Goal: Task Accomplishment & Management: Complete application form

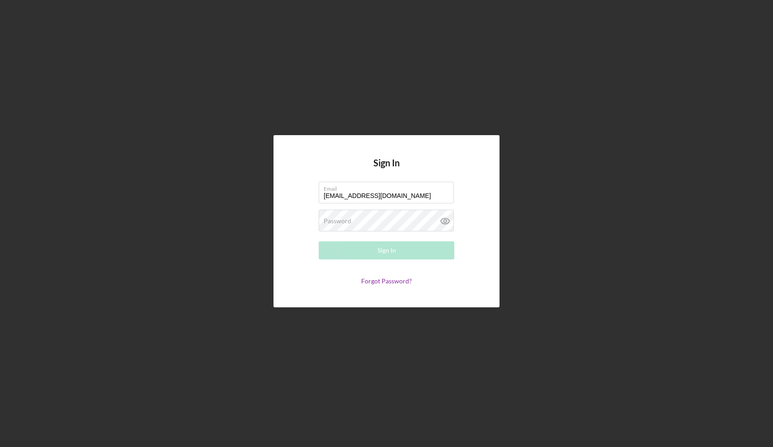
type input "[EMAIL_ADDRESS][DOMAIN_NAME]"
click at [402, 252] on button "Sign In" at bounding box center [387, 250] width 136 height 18
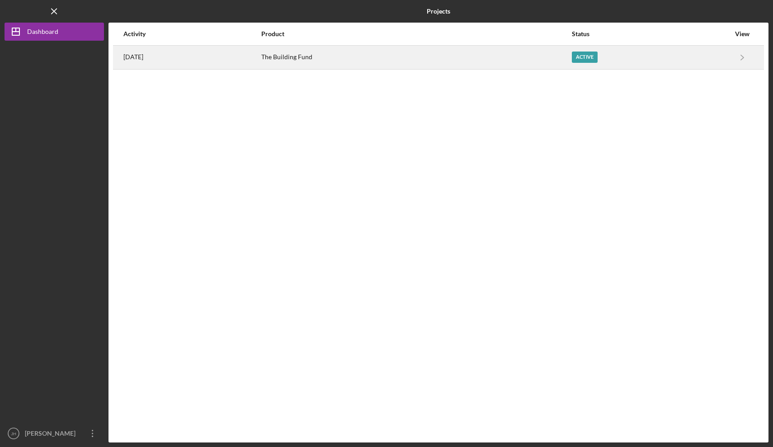
click at [597, 57] on div "Active" at bounding box center [585, 57] width 26 height 11
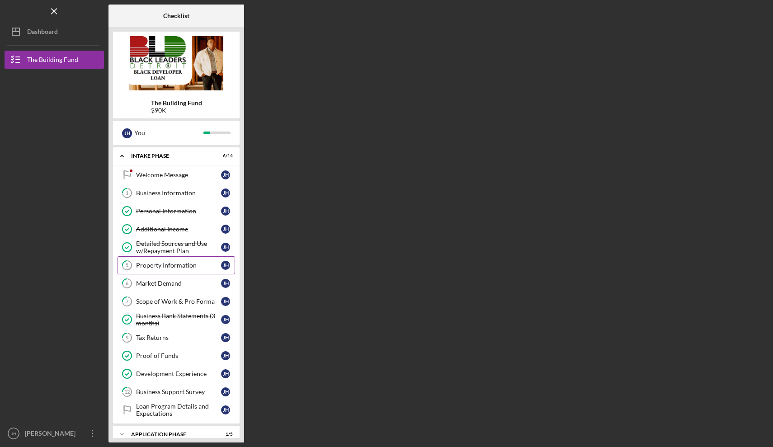
click at [175, 264] on div "Property Information" at bounding box center [178, 265] width 85 height 7
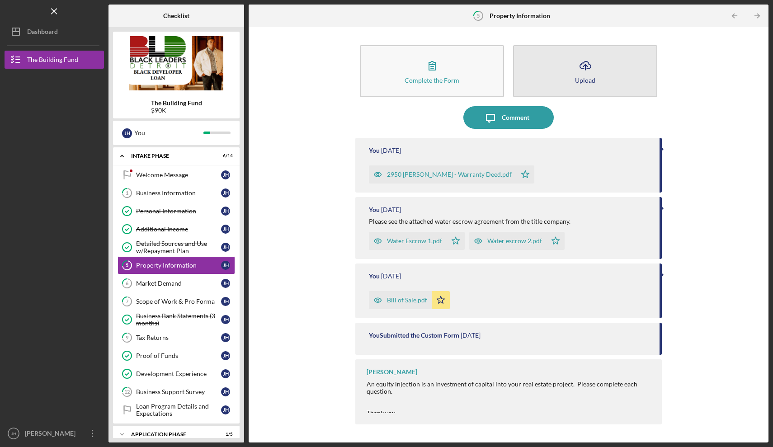
click at [571, 76] on button "Icon/Upload Upload" at bounding box center [585, 71] width 144 height 52
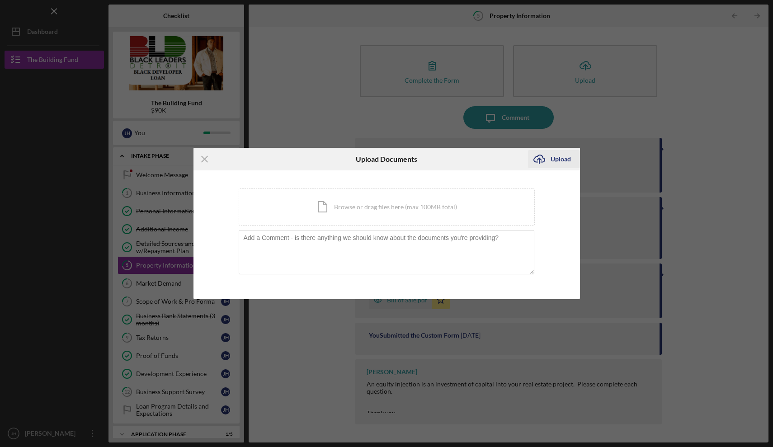
click at [546, 160] on icon "Icon/Upload" at bounding box center [539, 159] width 23 height 23
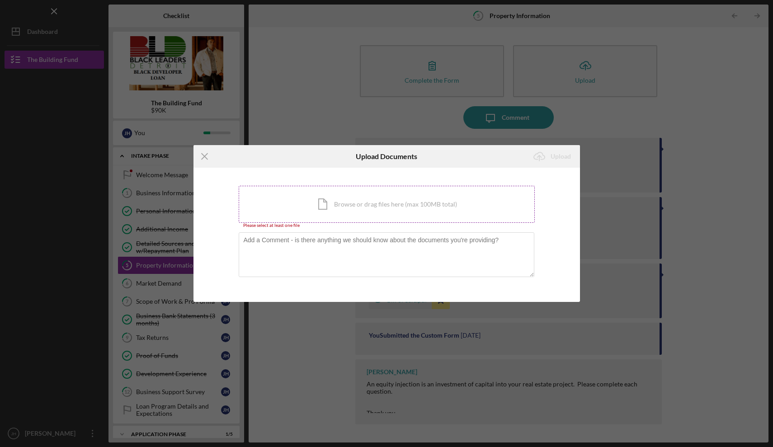
click at [404, 205] on div "Icon/Document Browse or drag files here (max 100MB total) Tap to choose files o…" at bounding box center [387, 204] width 296 height 37
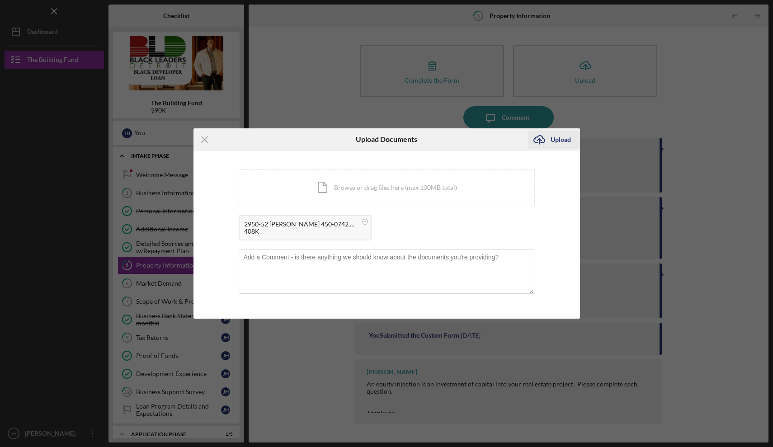
click at [551, 139] on div "Upload" at bounding box center [560, 140] width 20 height 18
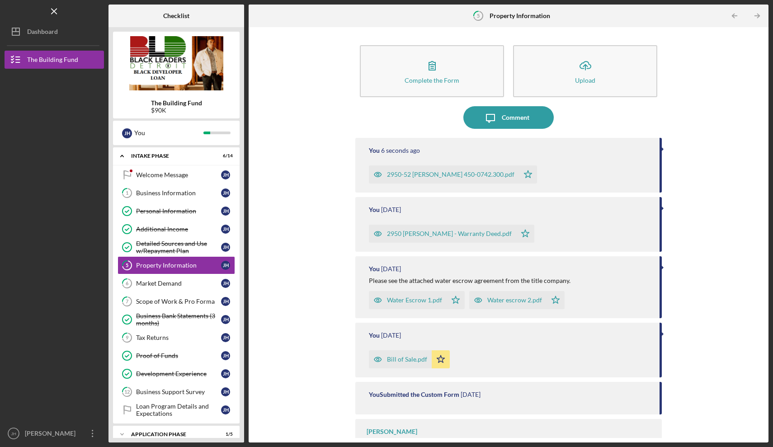
click at [673, 82] on div "Complete the Form Form Icon/Upload Upload Icon/Message Comment You 6 seconds ag…" at bounding box center [508, 235] width 511 height 406
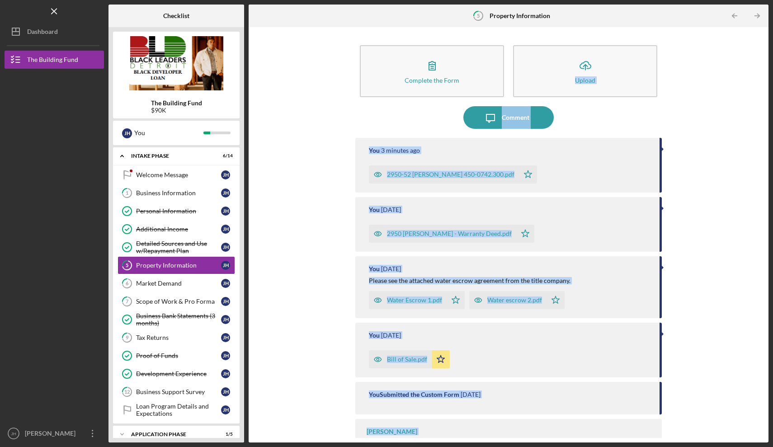
drag, startPoint x: 764, startPoint y: 60, endPoint x: 761, endPoint y: 34, distance: 26.3
click at [761, 34] on div "Complete the Form Form Icon/Upload Upload Icon/Message Comment You 3 minutes ag…" at bounding box center [509, 234] width 520 height 415
click at [53, 12] on line "button" at bounding box center [54, 11] width 5 height 5
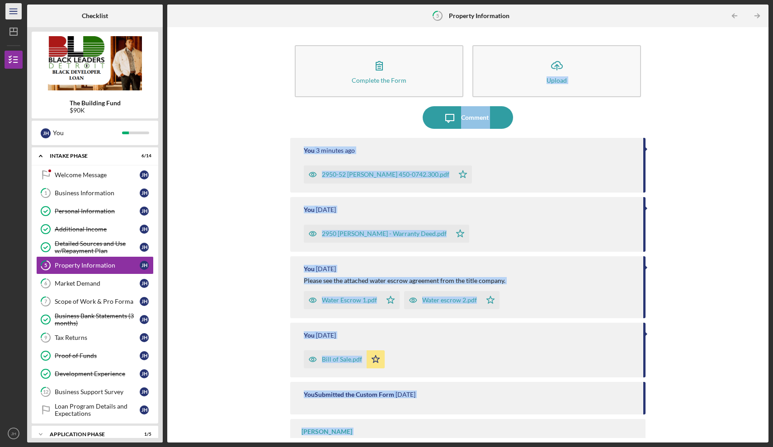
click at [17, 13] on icon "Icon/Menu" at bounding box center [14, 11] width 20 height 20
